Goal: Ask a question

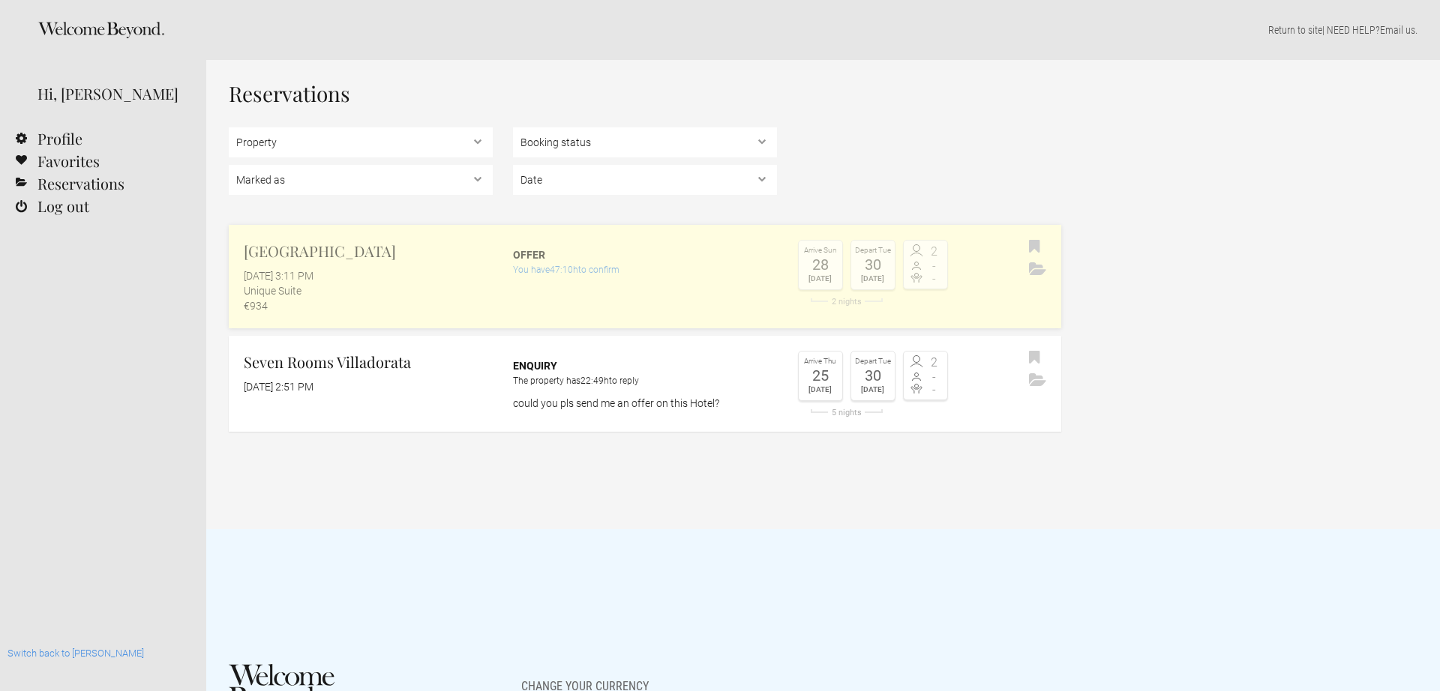
click at [462, 265] on div "[GEOGRAPHIC_DATA] [DATE] 3:11 PM Unique Suite €934" at bounding box center [361, 276] width 264 height 73
click at [437, 271] on div "[DATE] 3:11 PM" at bounding box center [368, 275] width 249 height 15
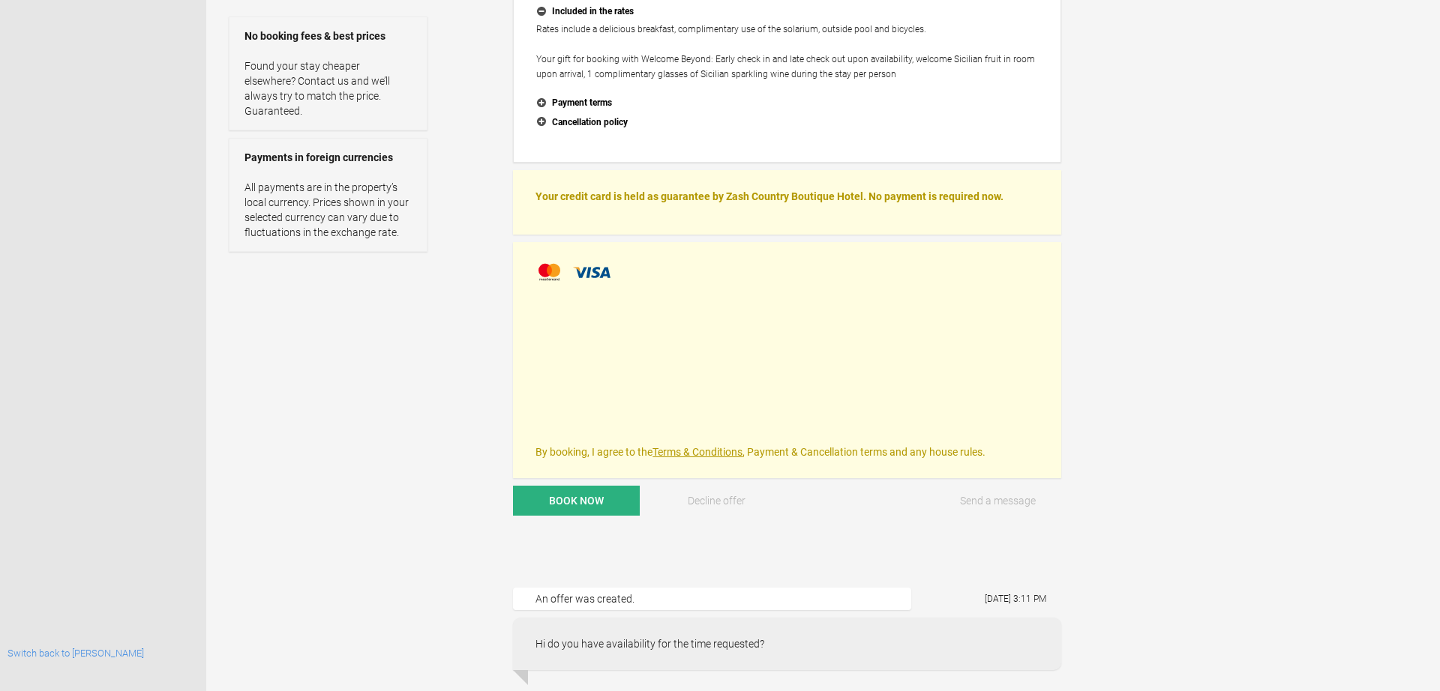
scroll to position [422, 0]
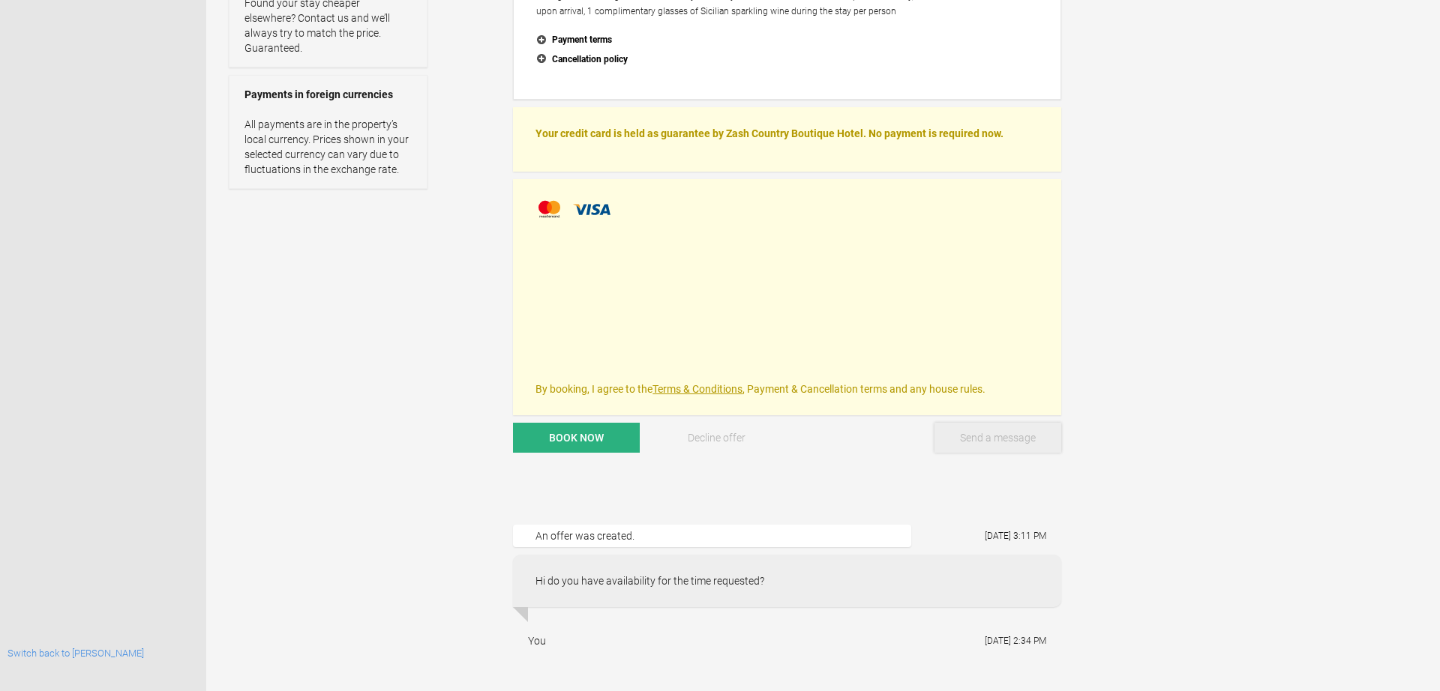
click at [980, 434] on button "Send a message" at bounding box center [997, 438] width 127 height 30
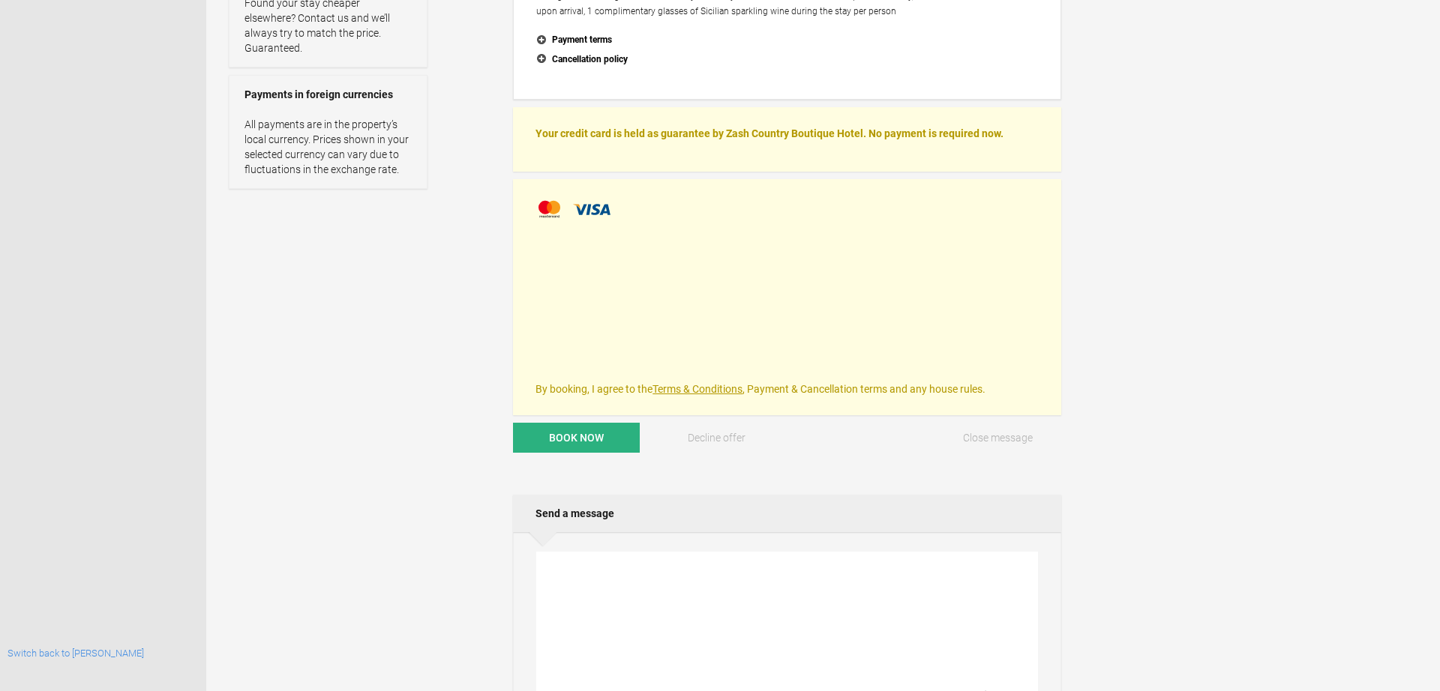
click at [691, 587] on textarea at bounding box center [787, 627] width 502 height 151
